Goal: Check status: Check status

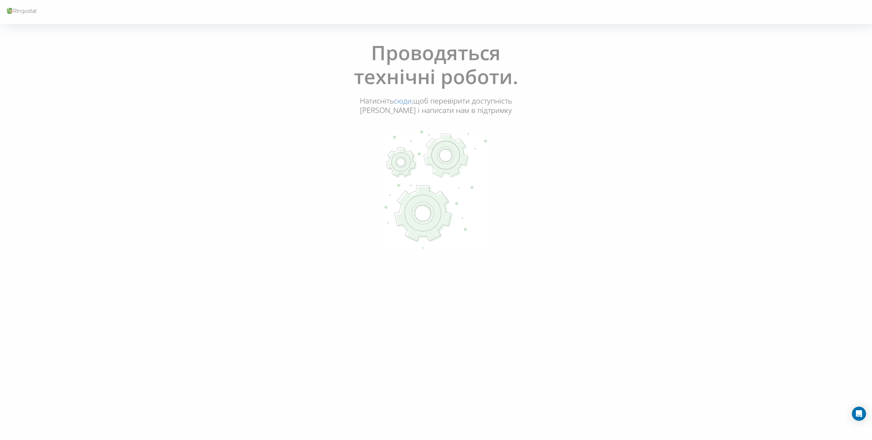
click at [425, 109] on p "Натисніть сюди, щоб перевірити доступність Ringostat і написати нам в підтримку" at bounding box center [436, 105] width 159 height 19
click at [379, 110] on p "Натисніть сюди, щоб перевірити доступність Ringostat і написати нам в підтримку" at bounding box center [436, 105] width 159 height 19
click at [453, 152] on use at bounding box center [447, 156] width 44 height 43
click at [420, 216] on use at bounding box center [422, 213] width 15 height 15
click at [397, 168] on use at bounding box center [402, 163] width 29 height 29
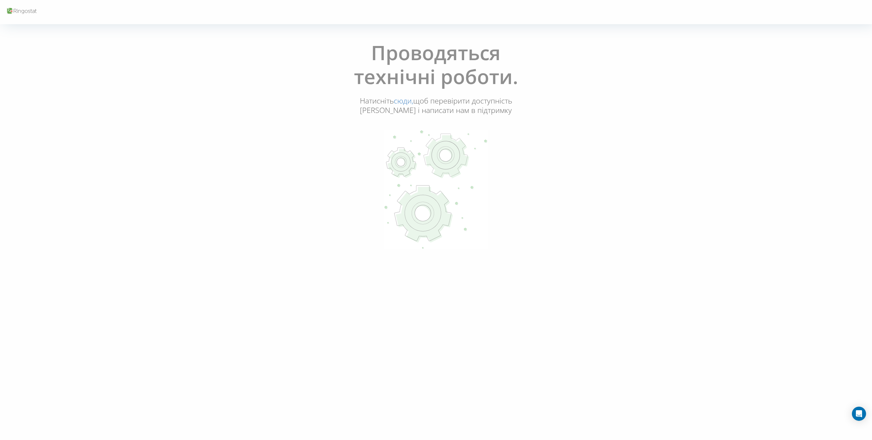
click at [379, 103] on p "Натисніть сюди, щоб перевірити доступність Ringostat і написати нам в підтримку" at bounding box center [436, 105] width 159 height 19
click at [387, 73] on h1 "Проводяться технічні роботи." at bounding box center [436, 68] width 220 height 55
drag, startPoint x: 392, startPoint y: 60, endPoint x: 285, endPoint y: 81, distance: 109.6
click at [391, 60] on h1 "Проводяться технічні роботи." at bounding box center [436, 68] width 220 height 55
click at [26, 8] on icon at bounding box center [21, 11] width 31 height 8
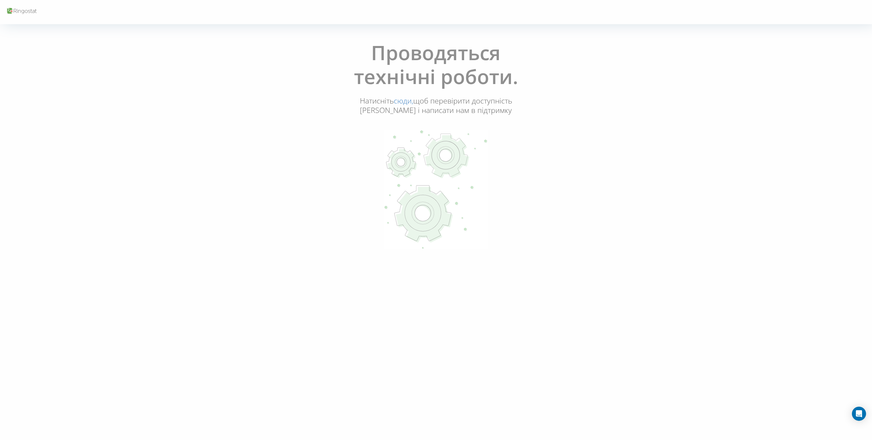
click at [310, 192] on p at bounding box center [436, 190] width 426 height 121
